Goal: Communication & Community: Answer question/provide support

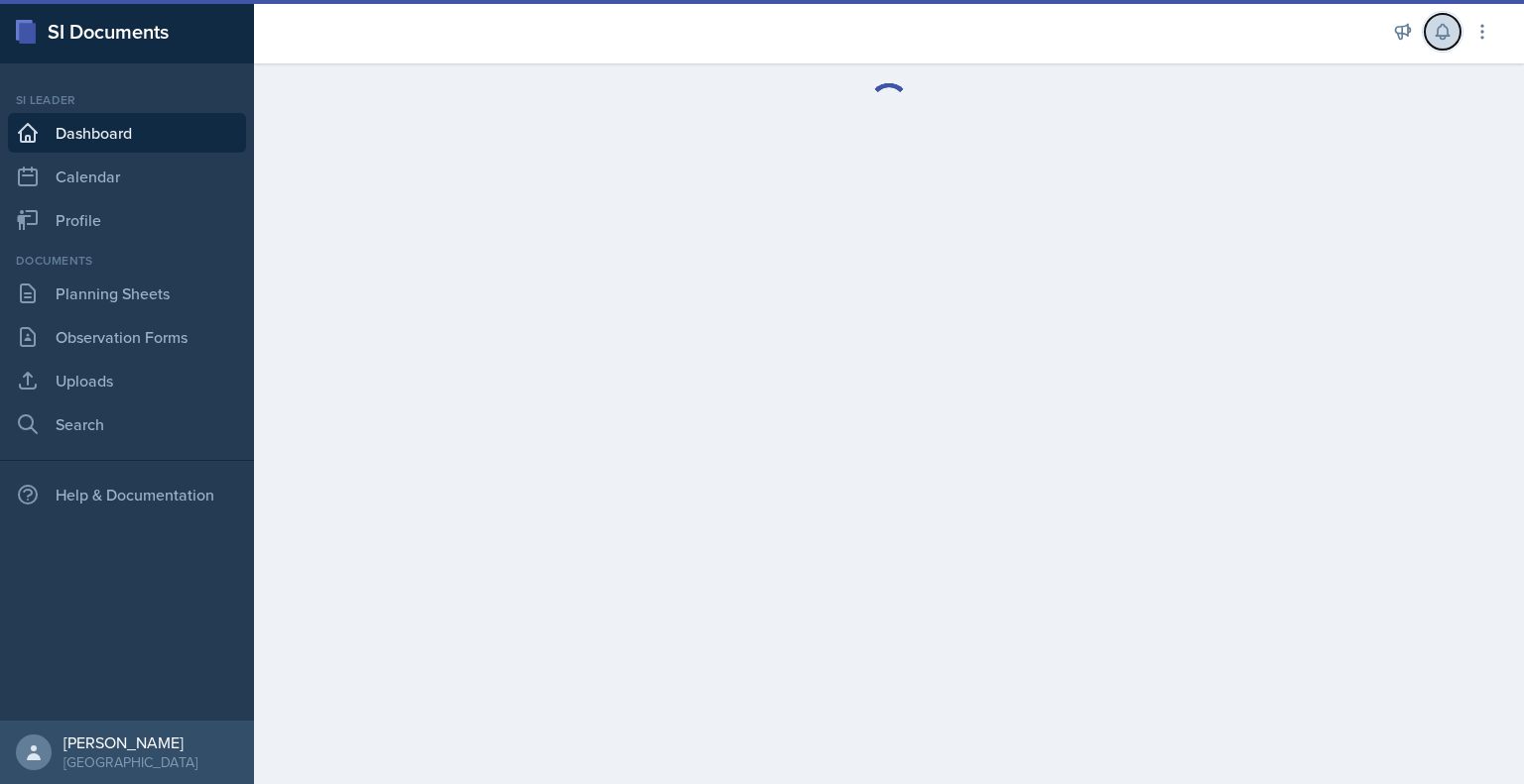
click at [1448, 40] on icon at bounding box center [1442, 32] width 20 height 20
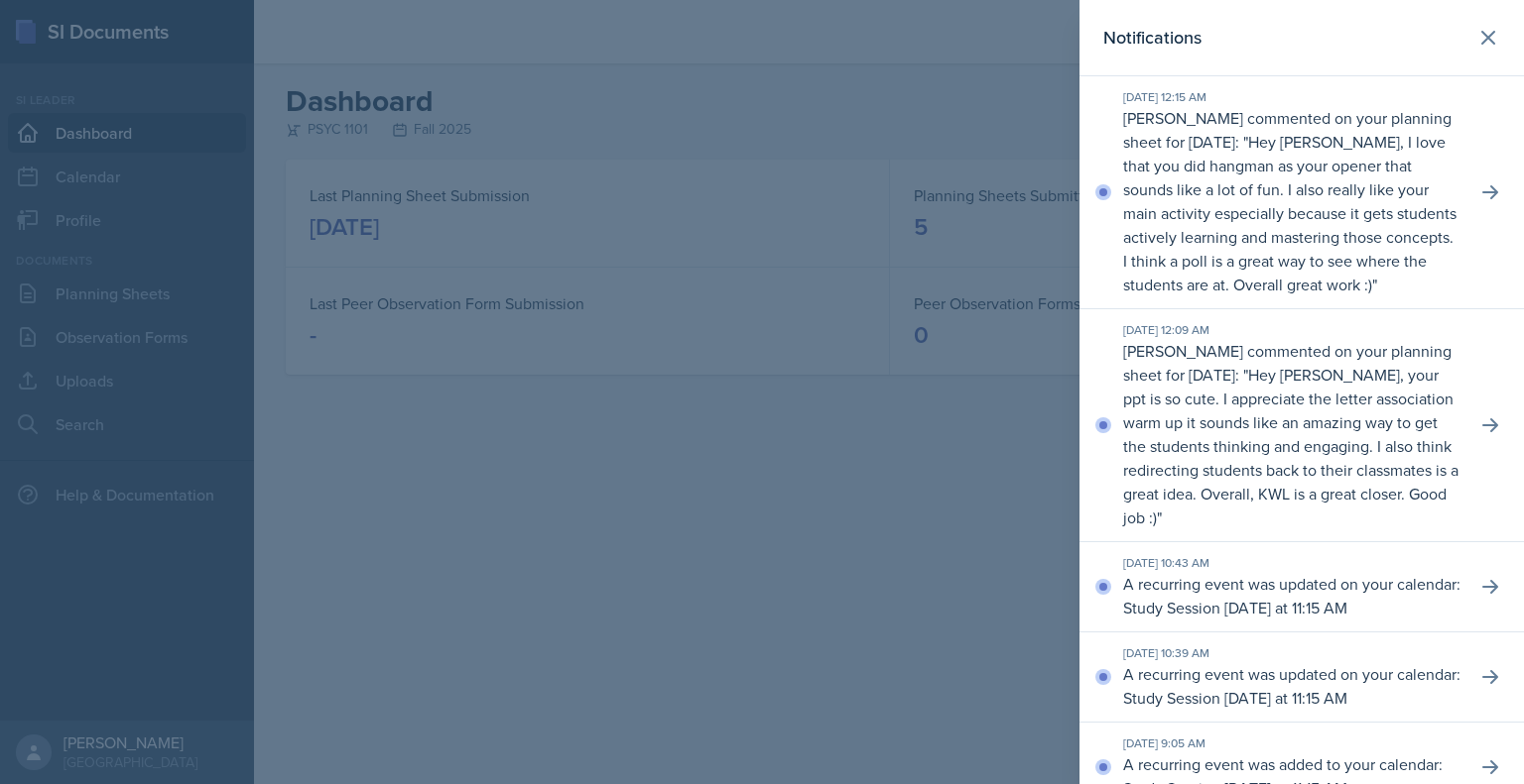
click at [1301, 291] on p "Hey [PERSON_NAME], I love that you did hangman as your opener that sounds like …" at bounding box center [1289, 214] width 333 height 165
click at [1480, 203] on icon at bounding box center [1490, 193] width 20 height 20
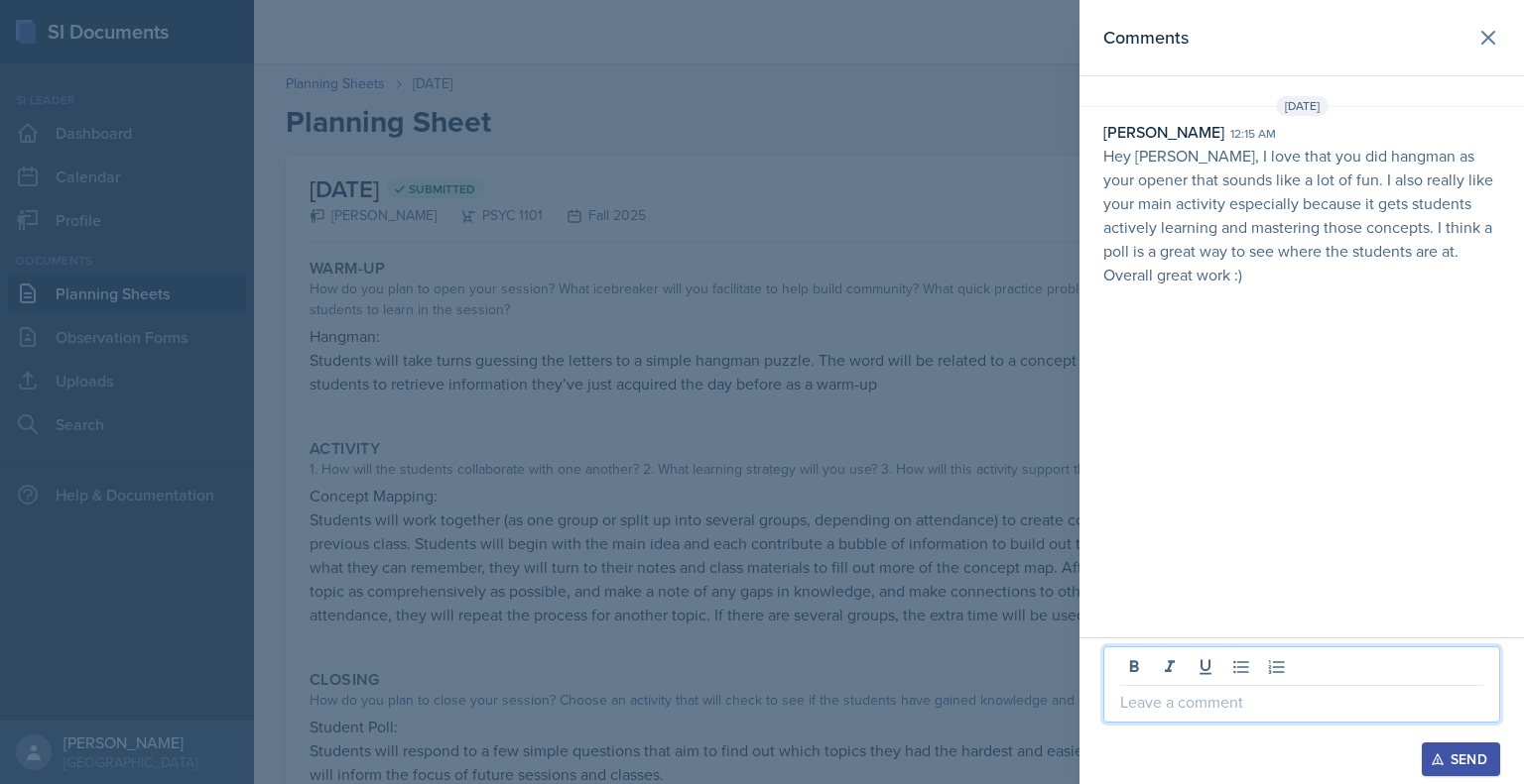
click at [1204, 698] on p at bounding box center [1301, 703] width 363 height 24
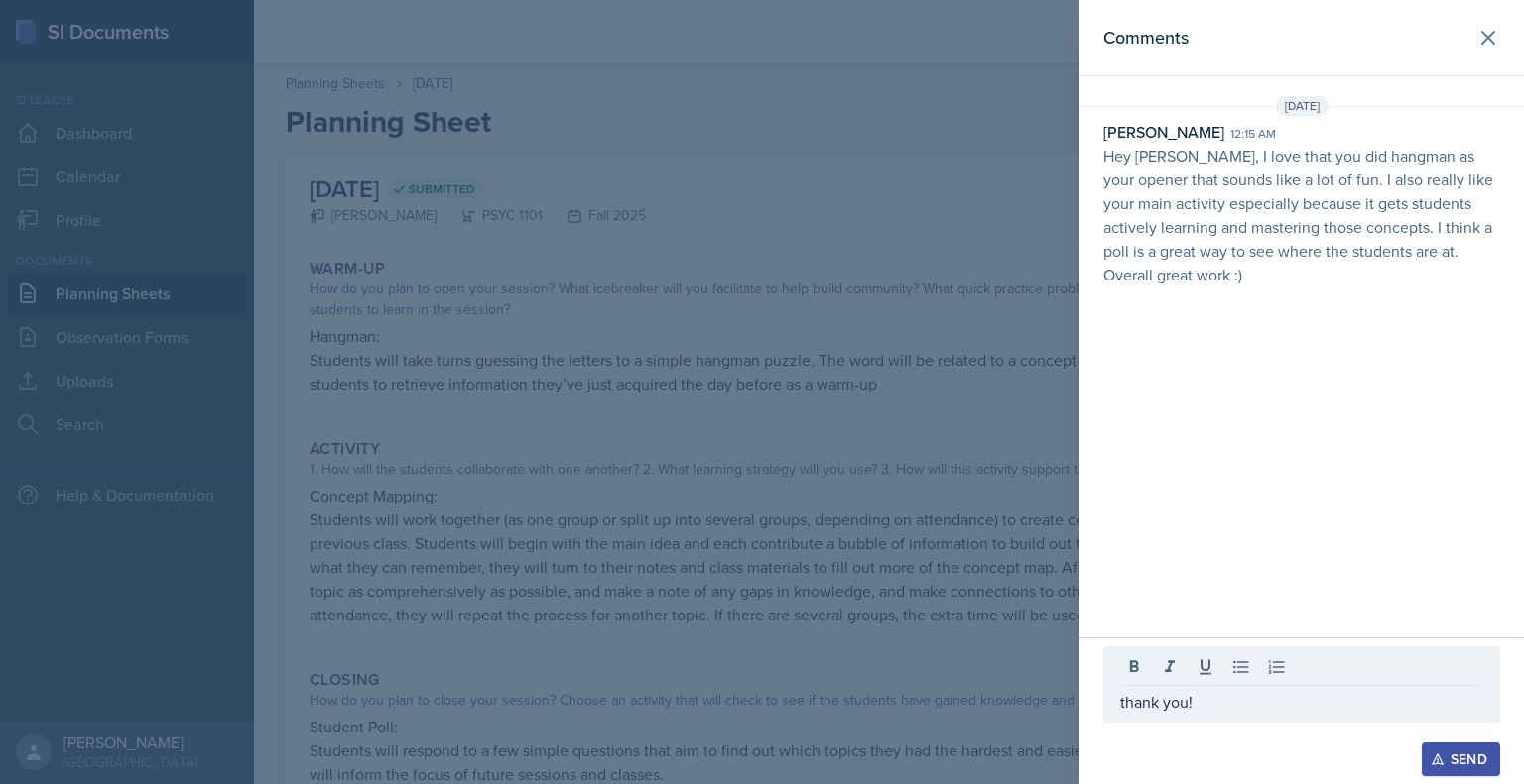
click at [1450, 751] on div "Send" at bounding box center [1460, 759] width 53 height 16
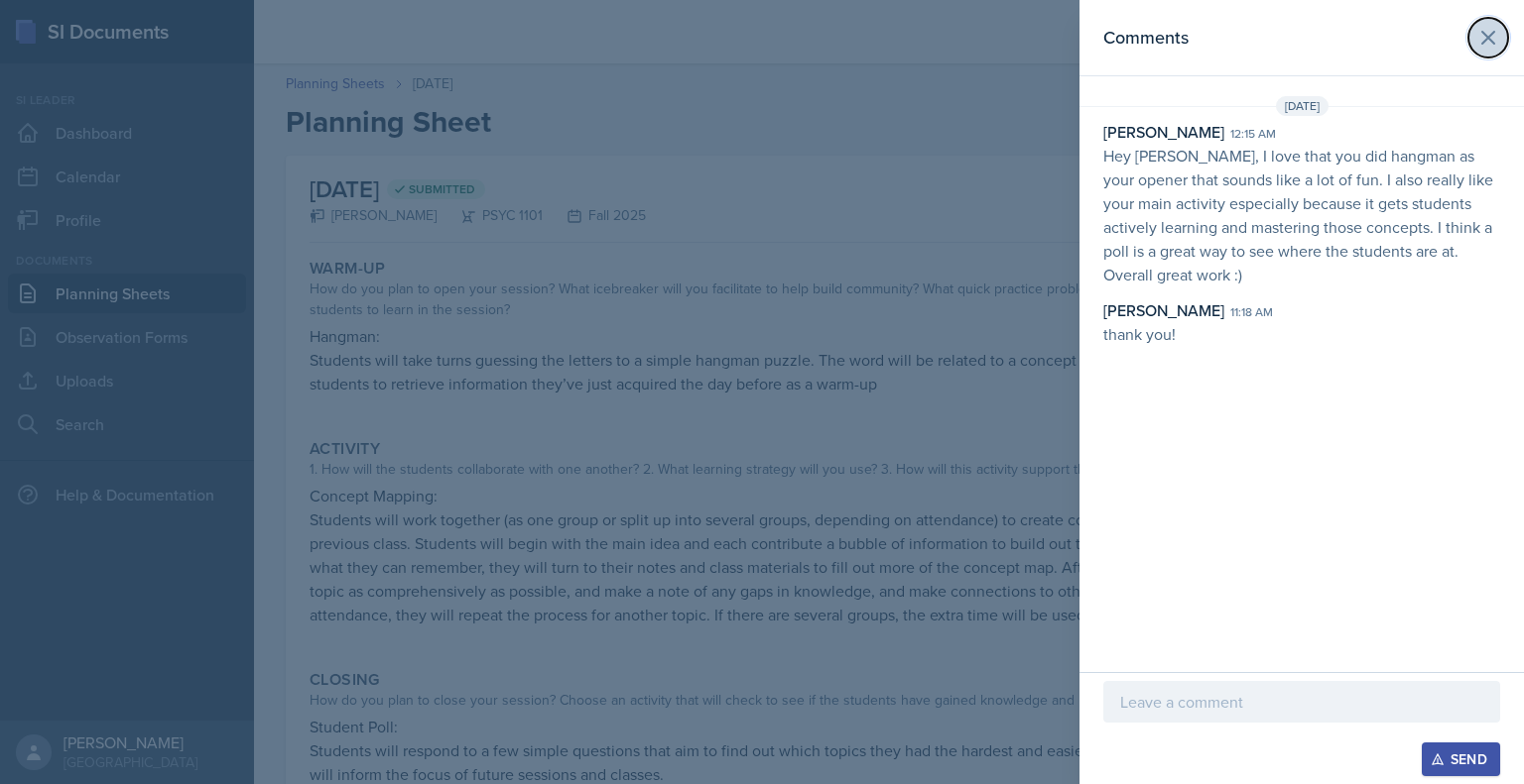
click at [1492, 31] on icon at bounding box center [1488, 38] width 24 height 24
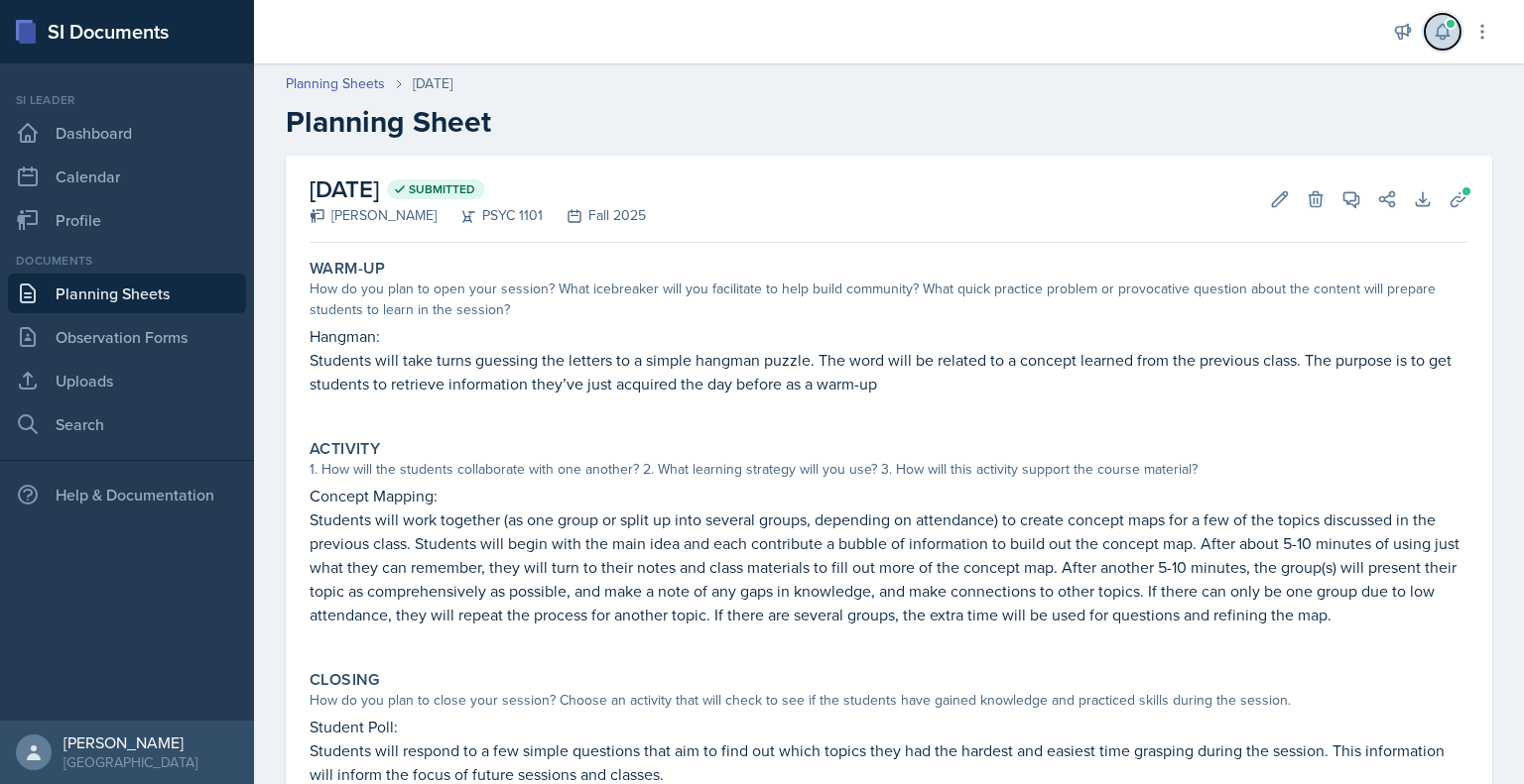
click at [1440, 49] on button at bounding box center [1442, 32] width 36 height 36
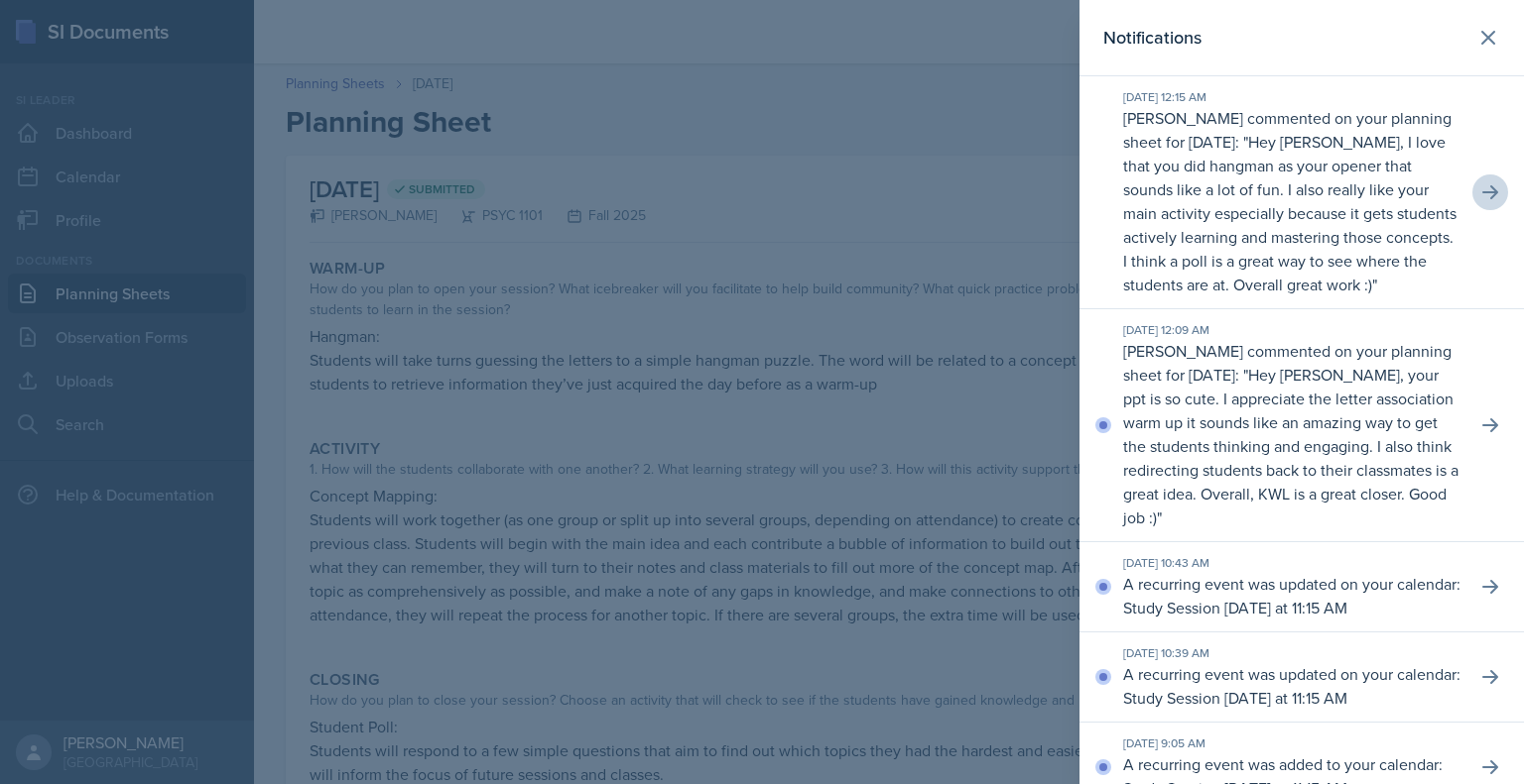
click at [1250, 427] on p "Hey [PERSON_NAME], your ppt is so cute. I appreciate the letter association war…" at bounding box center [1290, 446] width 335 height 165
click at [1480, 435] on icon at bounding box center [1490, 425] width 20 height 20
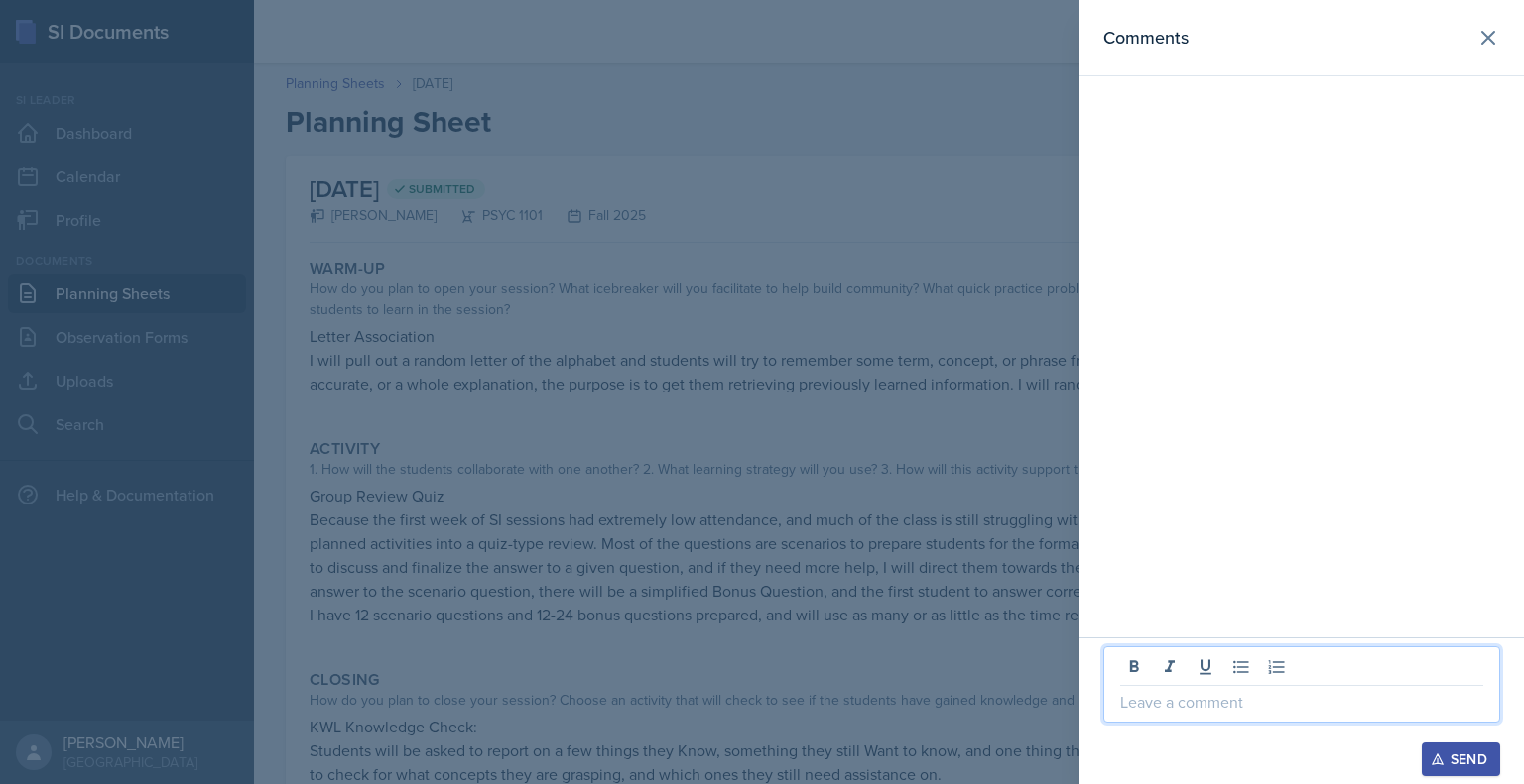
click at [1257, 707] on p at bounding box center [1301, 703] width 363 height 24
click at [1266, 710] on p "thank you!" at bounding box center [1301, 703] width 363 height 24
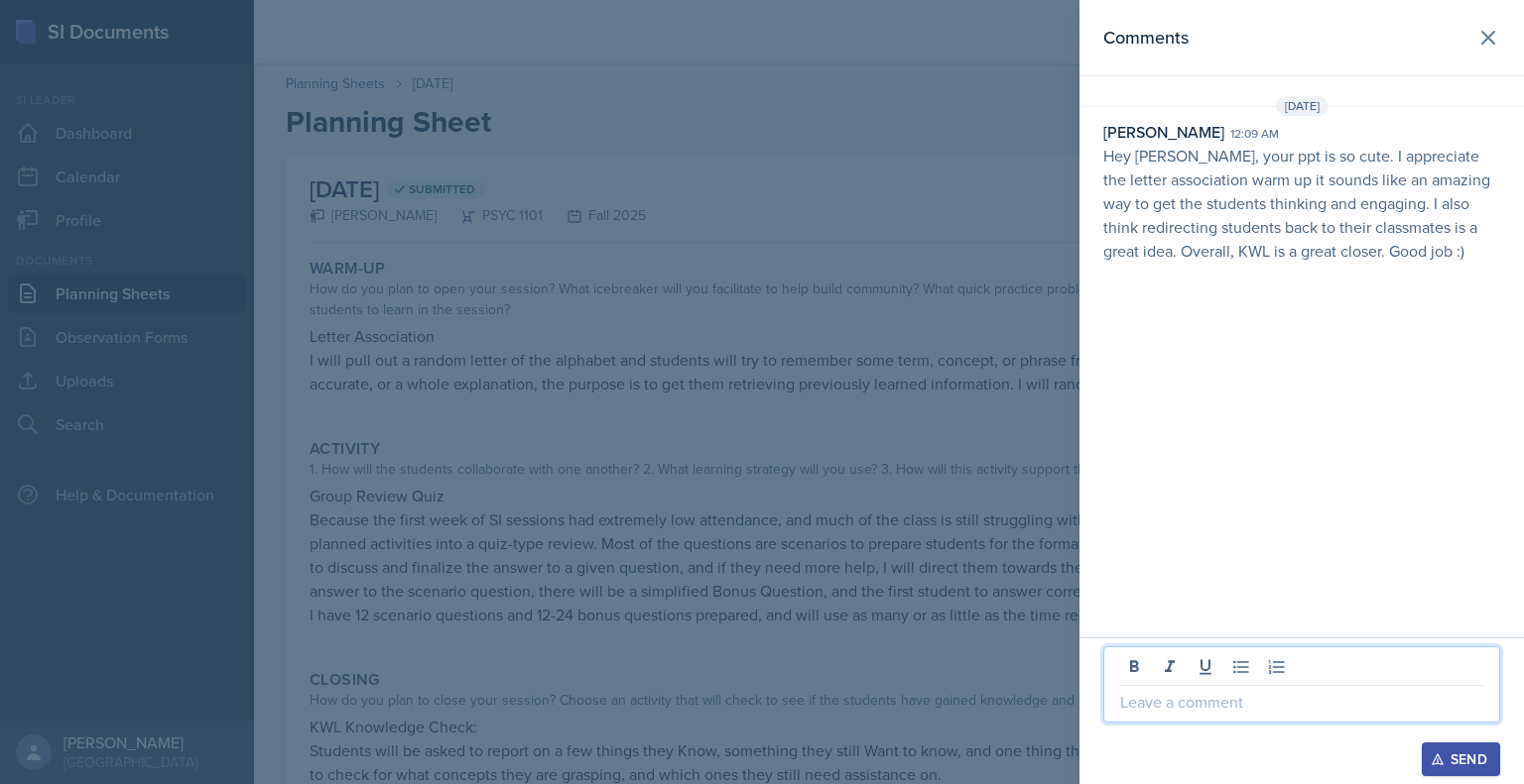
click at [1183, 692] on p at bounding box center [1301, 703] width 363 height 24
click at [1461, 765] on div "Send" at bounding box center [1460, 759] width 53 height 16
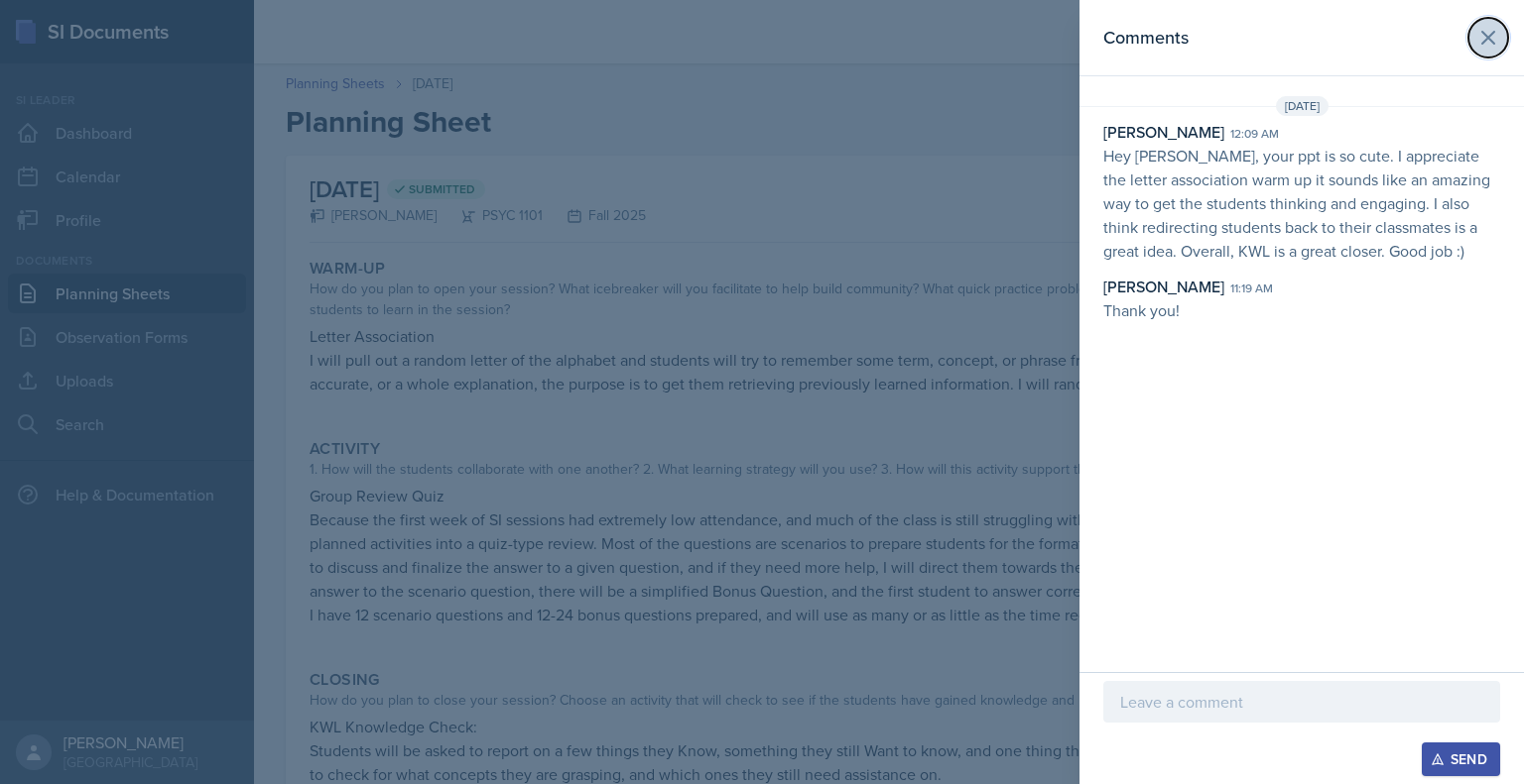
click at [1484, 41] on icon at bounding box center [1488, 38] width 12 height 12
